Goal: Task Accomplishment & Management: Use online tool/utility

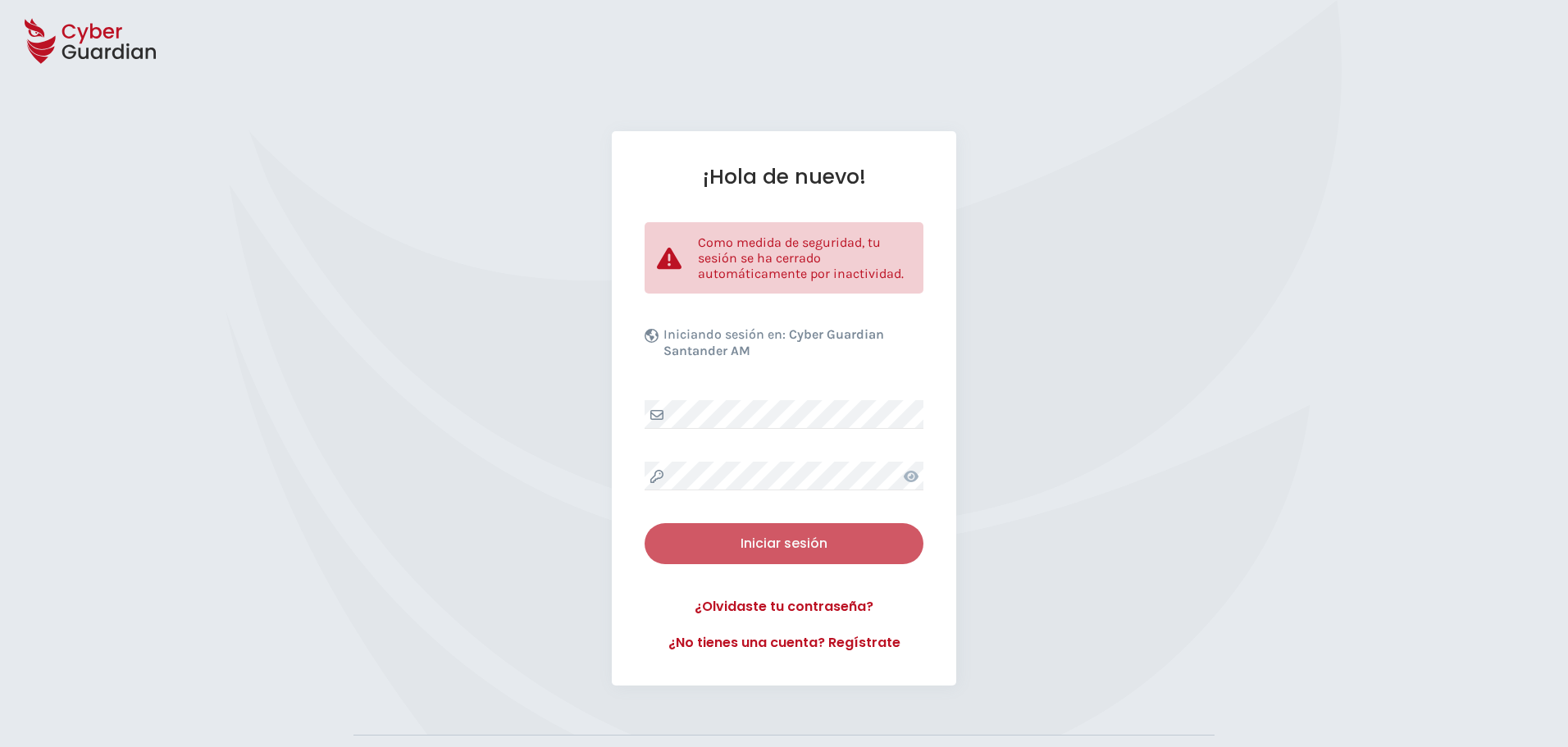
click at [775, 548] on div "Iniciar sesión" at bounding box center [784, 544] width 255 height 19
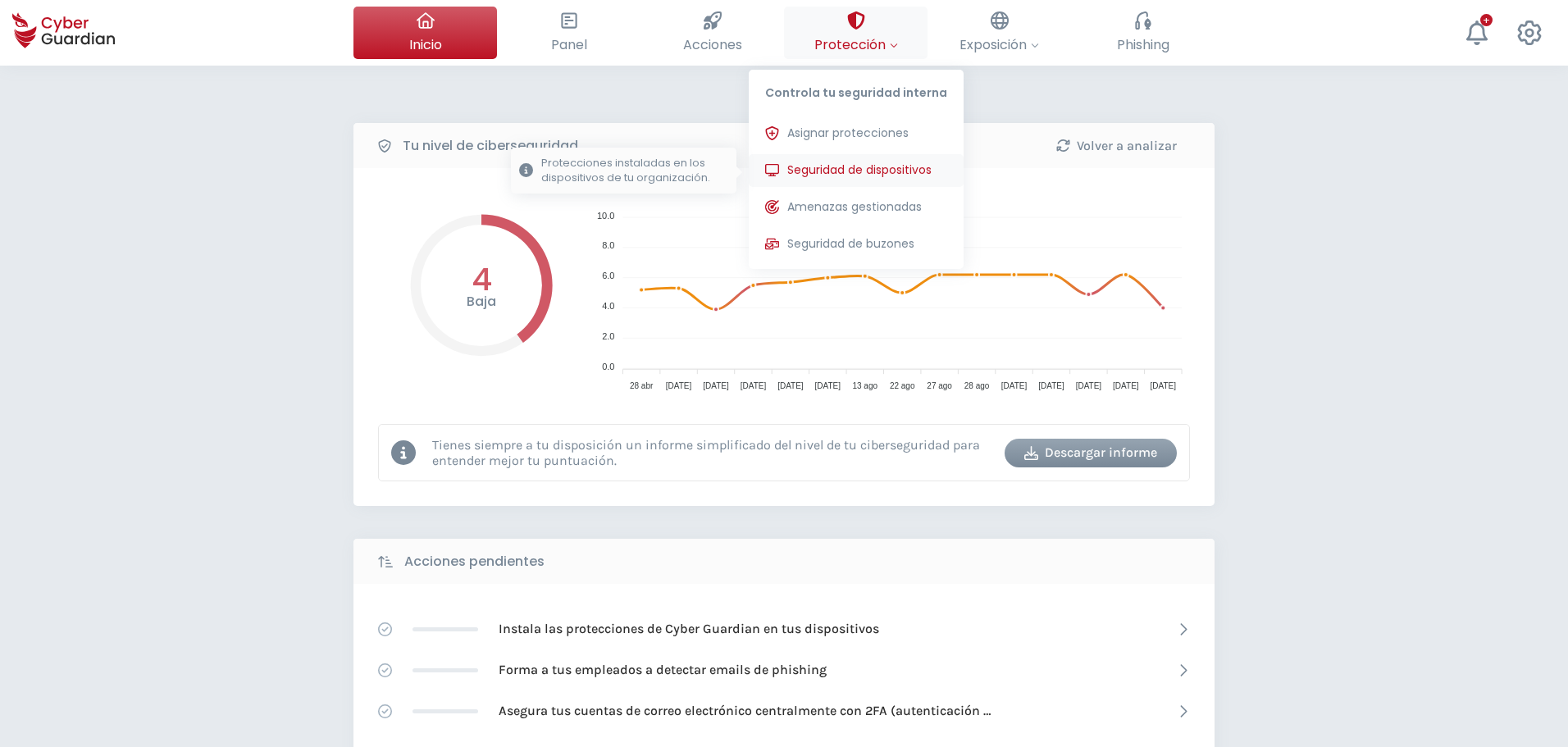
click at [839, 170] on span "Seguridad de dispositivos" at bounding box center [860, 171] width 145 height 17
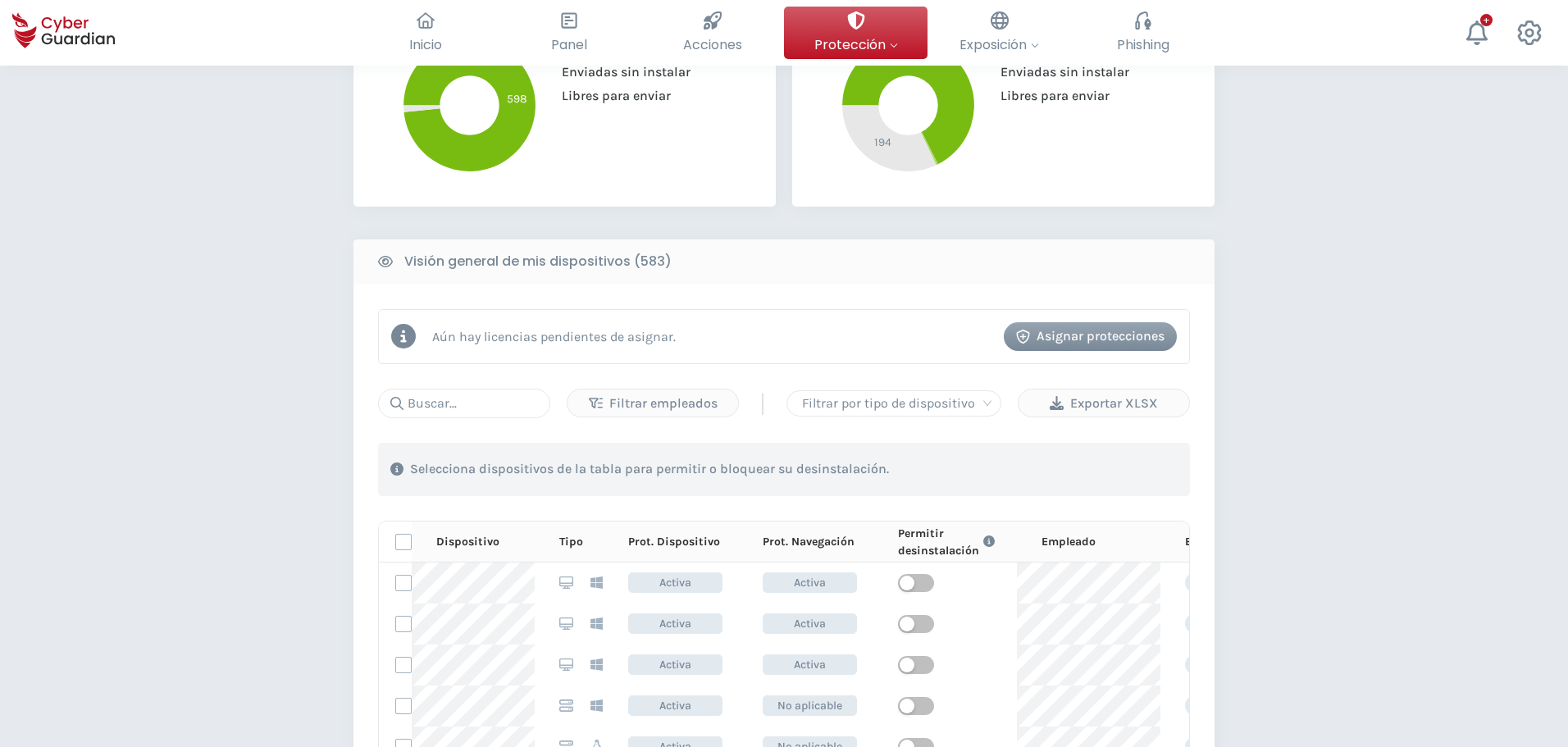
scroll to position [502, 0]
click at [437, 398] on input "text" at bounding box center [464, 401] width 173 height 30
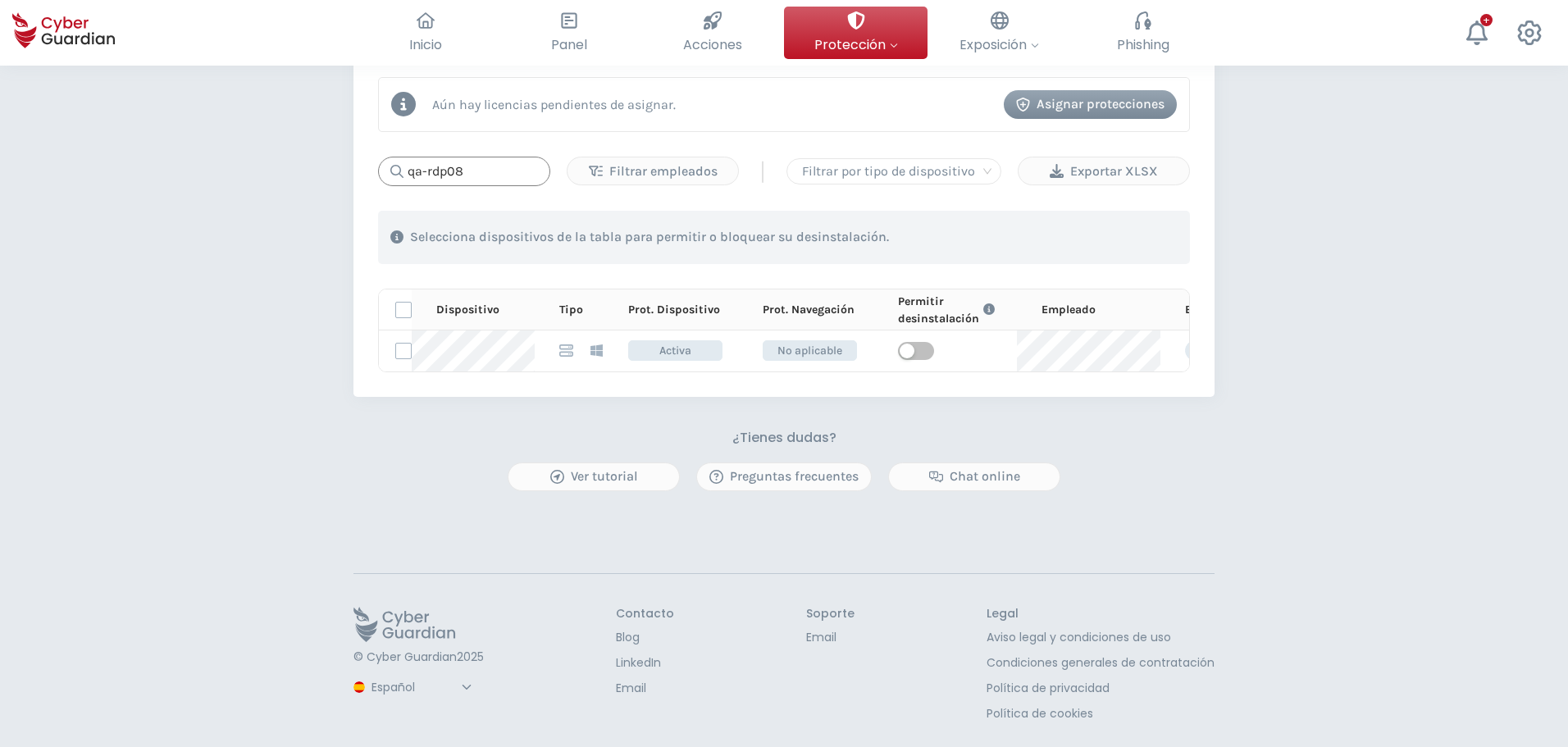
scroll to position [749, 0]
type input "qa-rdp08"
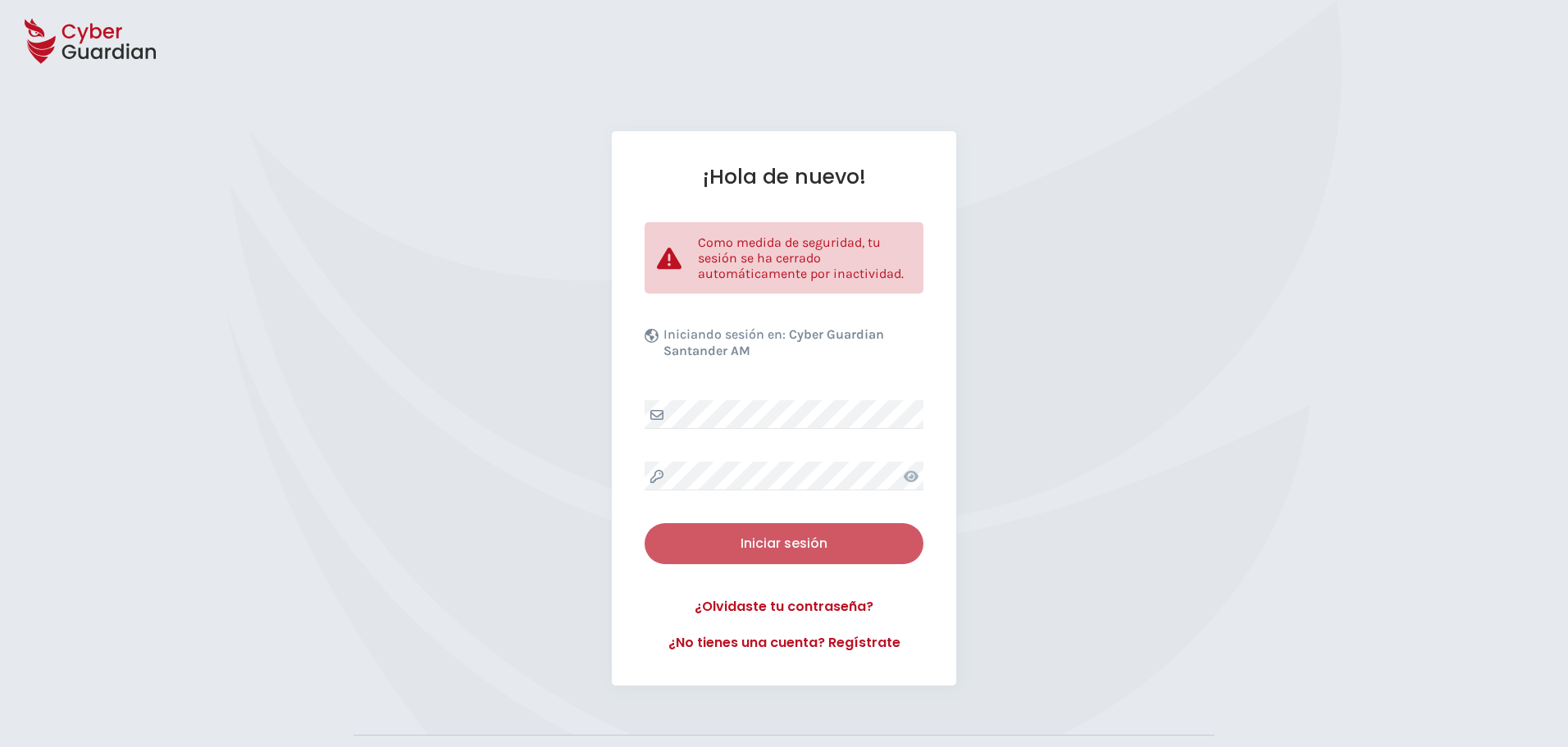
click at [789, 543] on div "Iniciar sesión" at bounding box center [784, 544] width 255 height 19
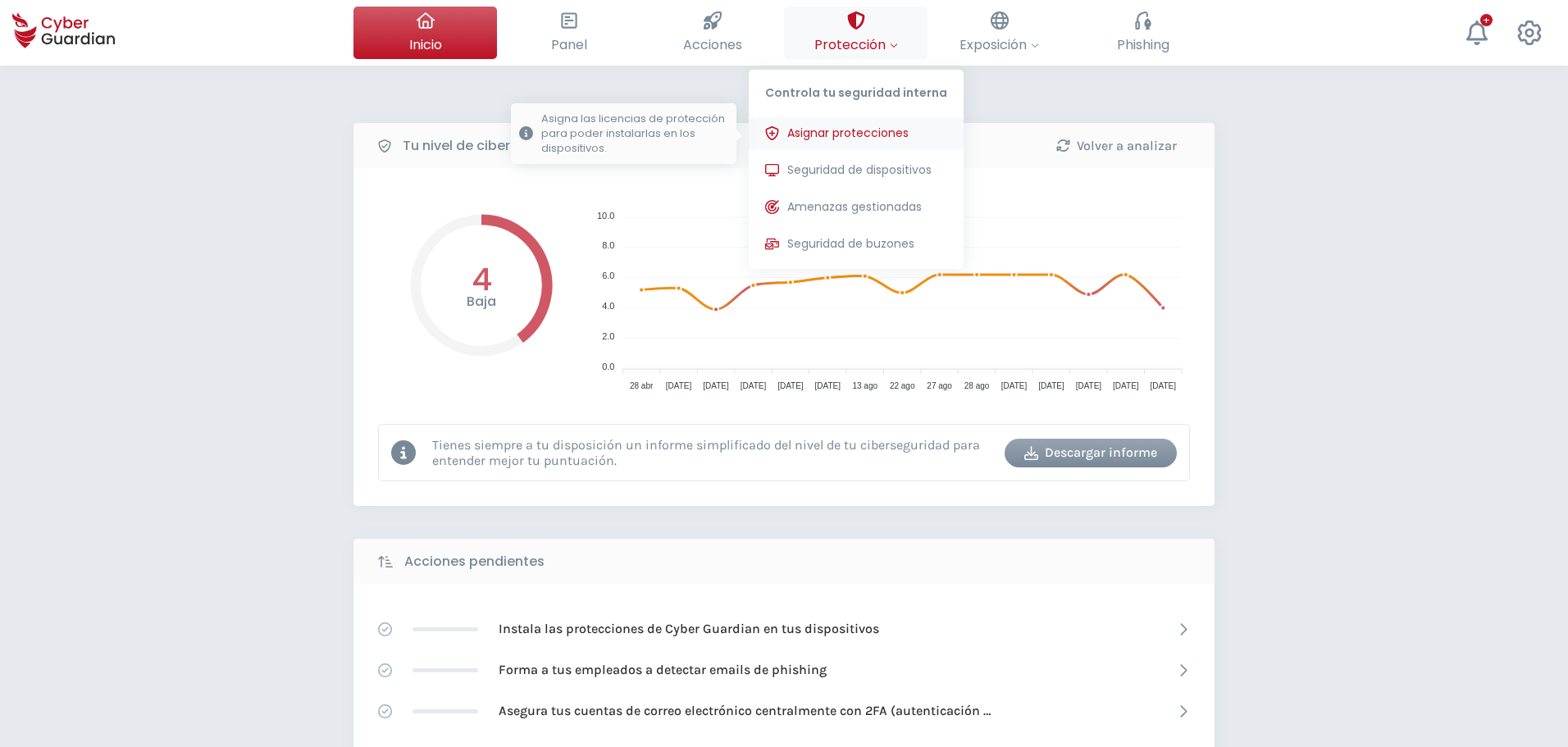
click at [875, 130] on span "Asignar protecciones" at bounding box center [849, 133] width 122 height 17
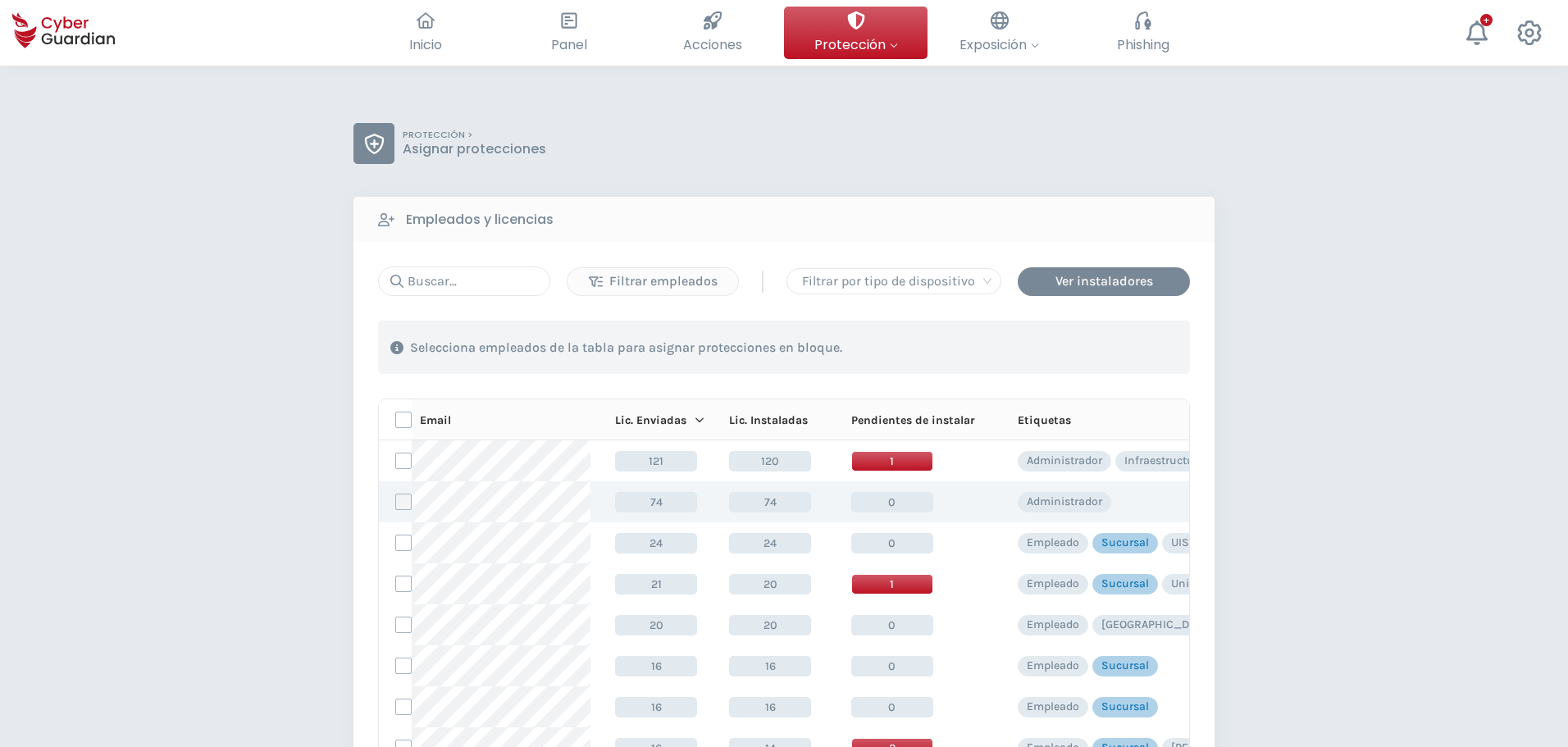
click at [406, 505] on label at bounding box center [403, 501] width 16 height 16
click at [396, 505] on input "checkbox" at bounding box center [396, 501] width 0 height 14
click at [1084, 349] on div "Asignar protecciones" at bounding box center [1091, 347] width 149 height 19
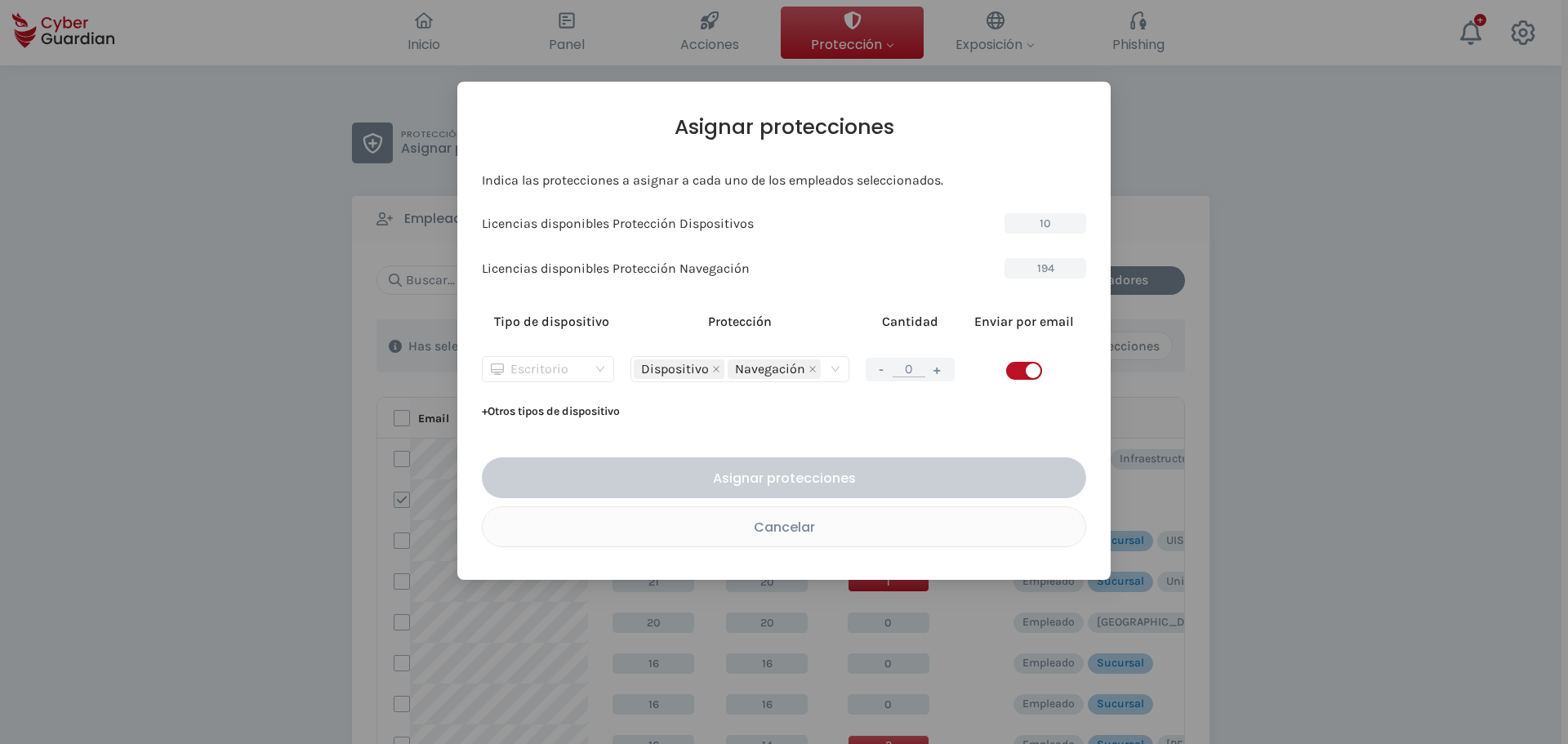
click at [593, 377] on span "Escritorio" at bounding box center [547, 370] width 114 height 25
click at [537, 427] on div "Servidor" at bounding box center [547, 427] width 106 height 18
click at [935, 372] on button "+" at bounding box center [937, 369] width 19 height 20
type input "1"
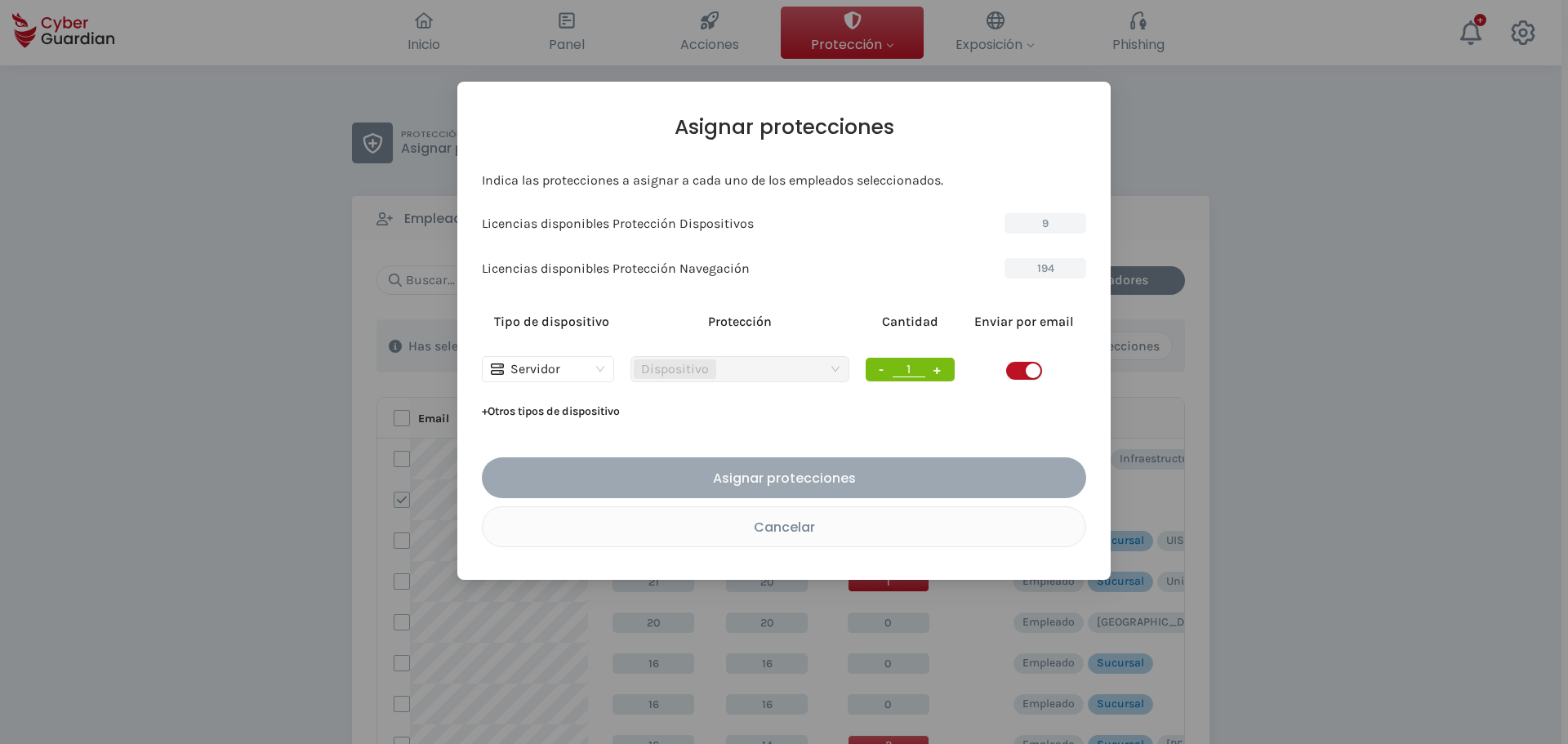
click at [751, 475] on div "Asignar protecciones" at bounding box center [784, 477] width 580 height 20
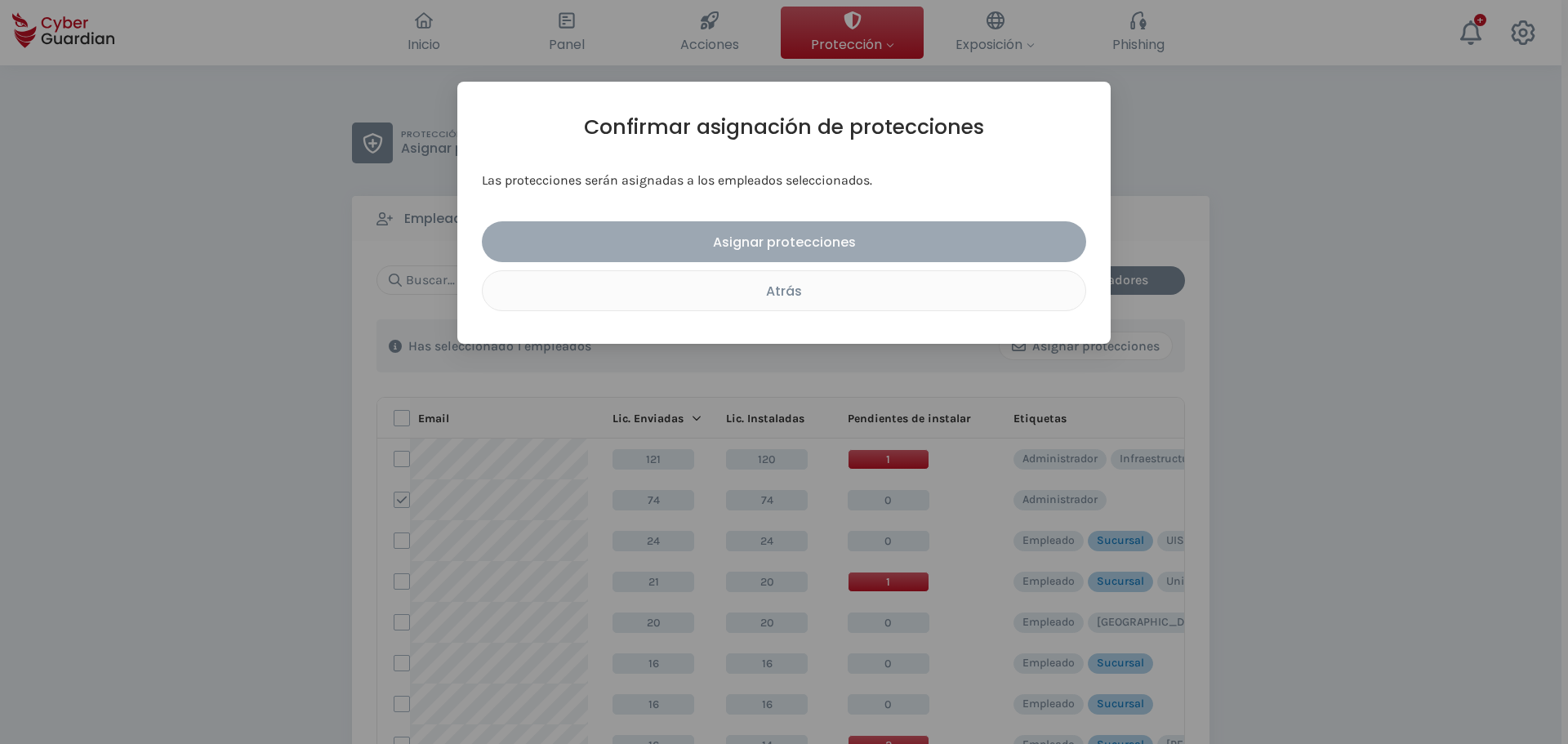
click at [632, 243] on div "Asignar protecciones" at bounding box center [784, 242] width 580 height 20
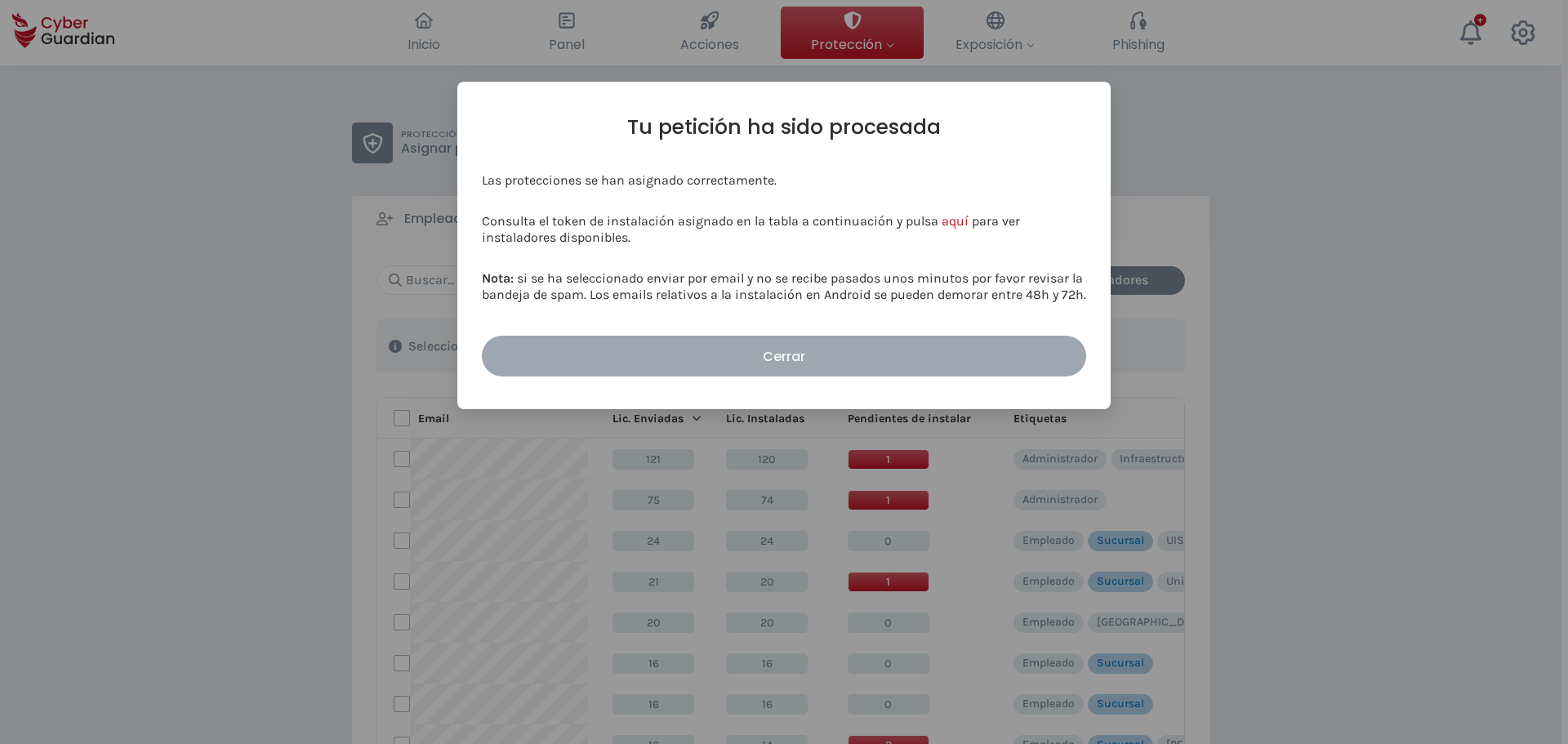
click at [666, 355] on div "Cerrar" at bounding box center [784, 356] width 580 height 20
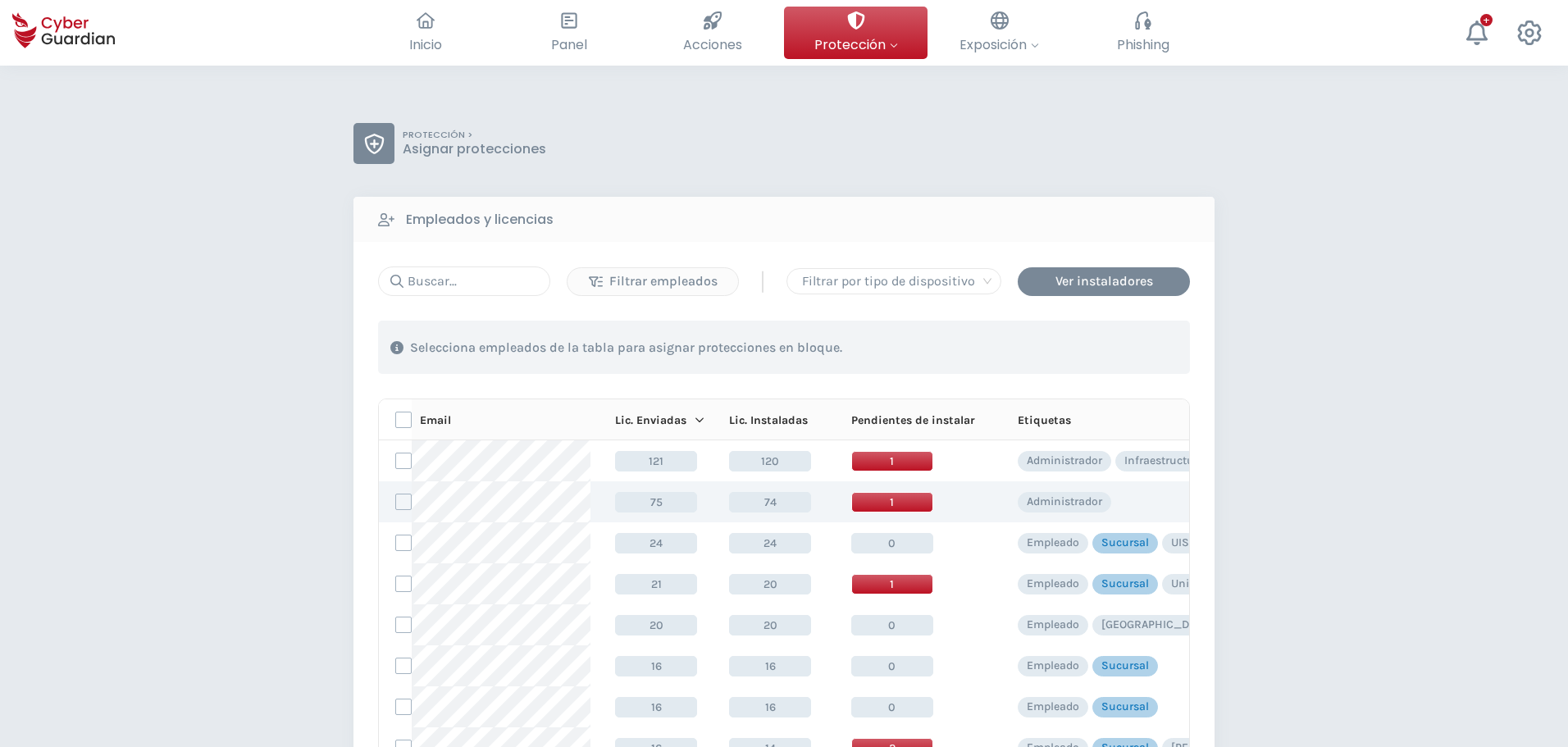
click at [915, 495] on span "1" at bounding box center [892, 501] width 82 height 20
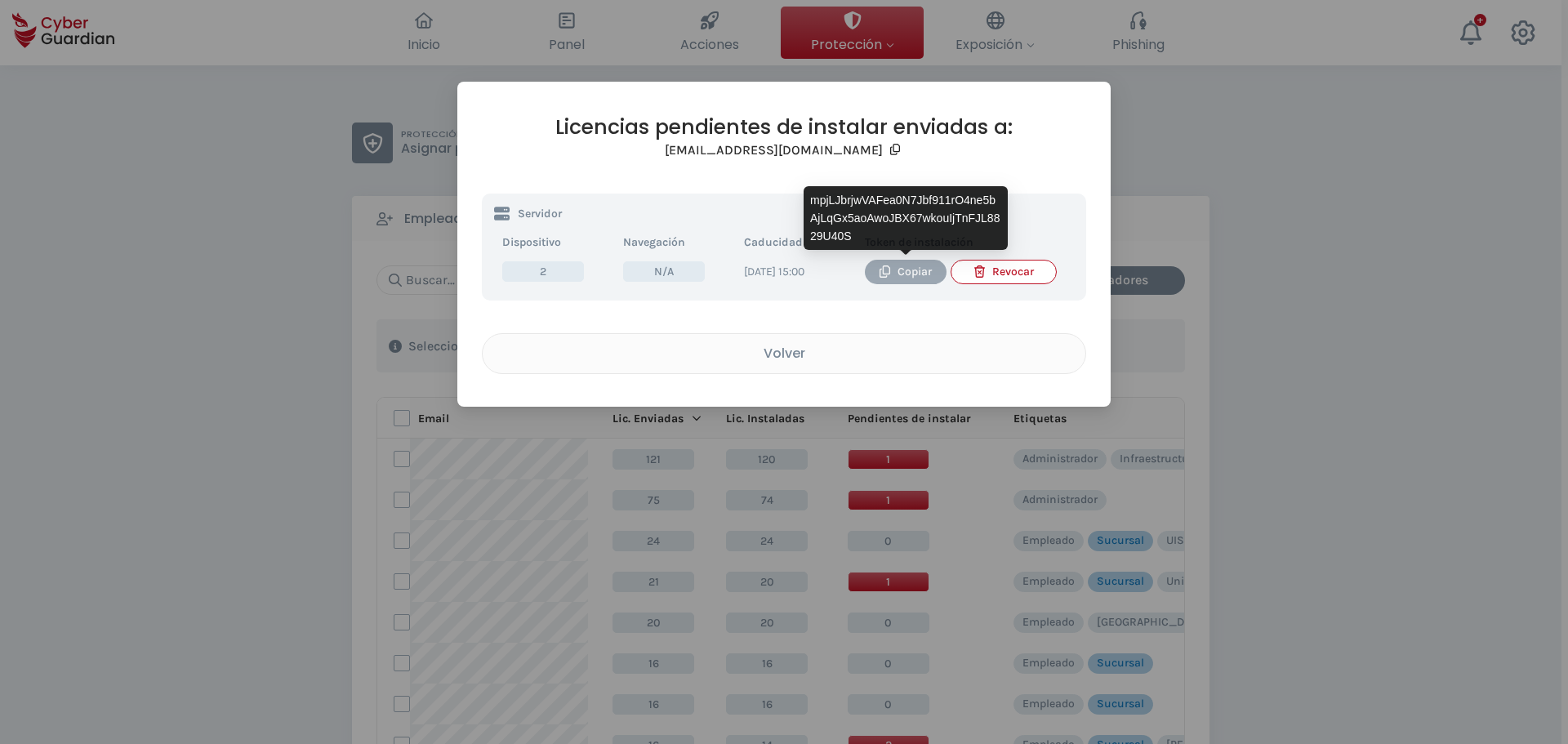
click at [892, 278] on div "Copiar" at bounding box center [906, 272] width 58 height 18
